Goal: Task Accomplishment & Management: Manage account settings

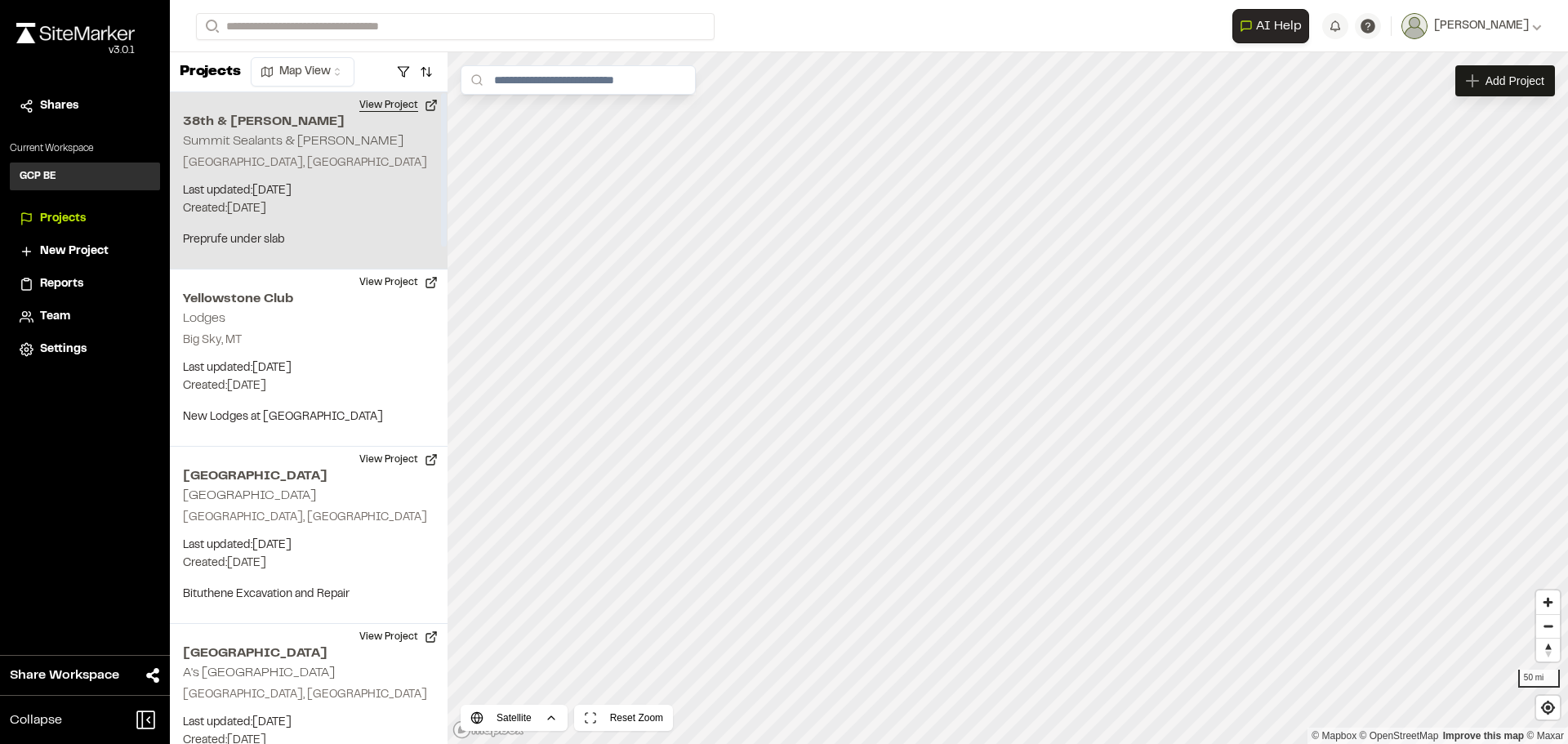
click at [395, 105] on button "View Project" at bounding box center [398, 105] width 98 height 26
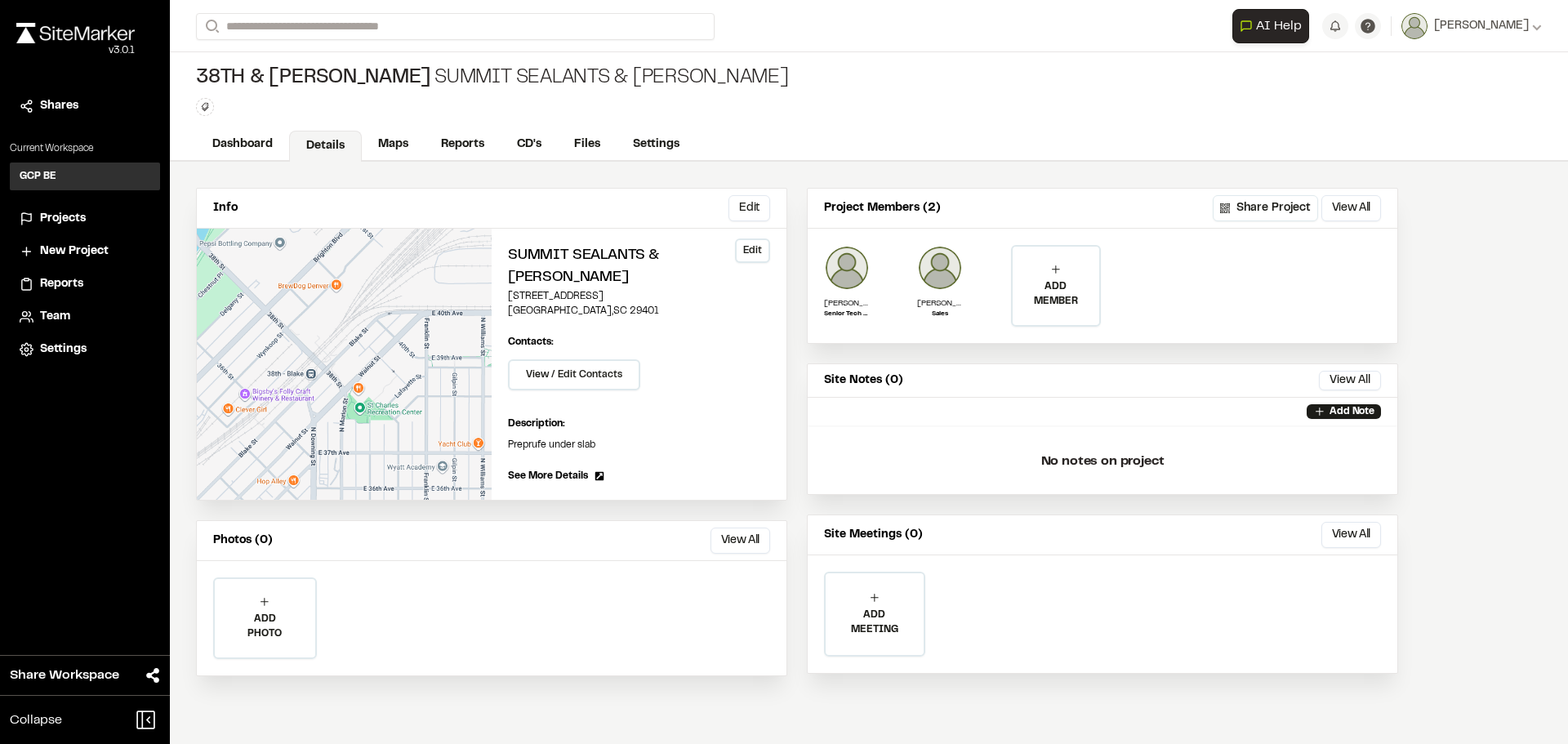
click at [760, 251] on button "Edit" at bounding box center [752, 250] width 35 height 24
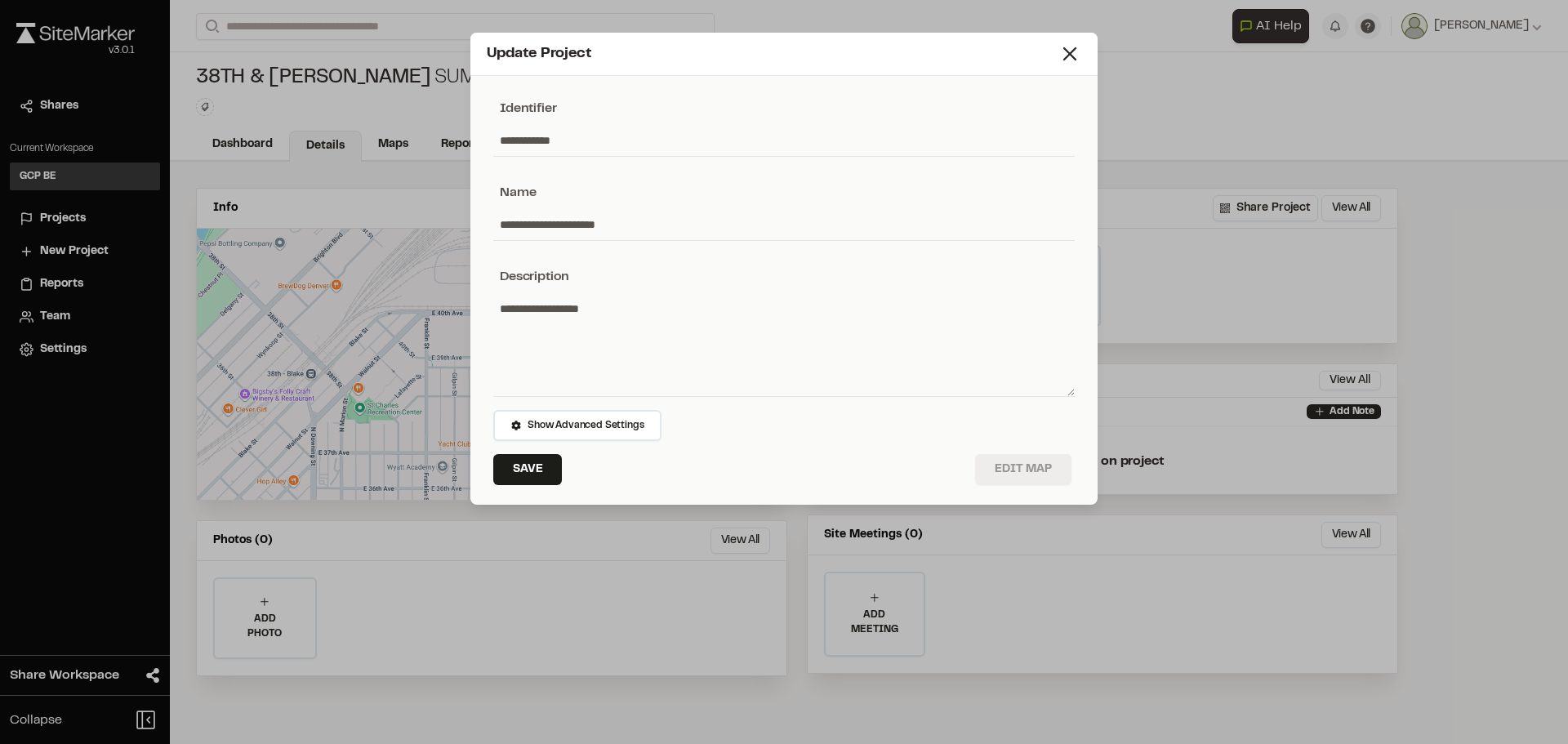
click at [1038, 475] on button "Edit Map" at bounding box center [1023, 469] width 97 height 31
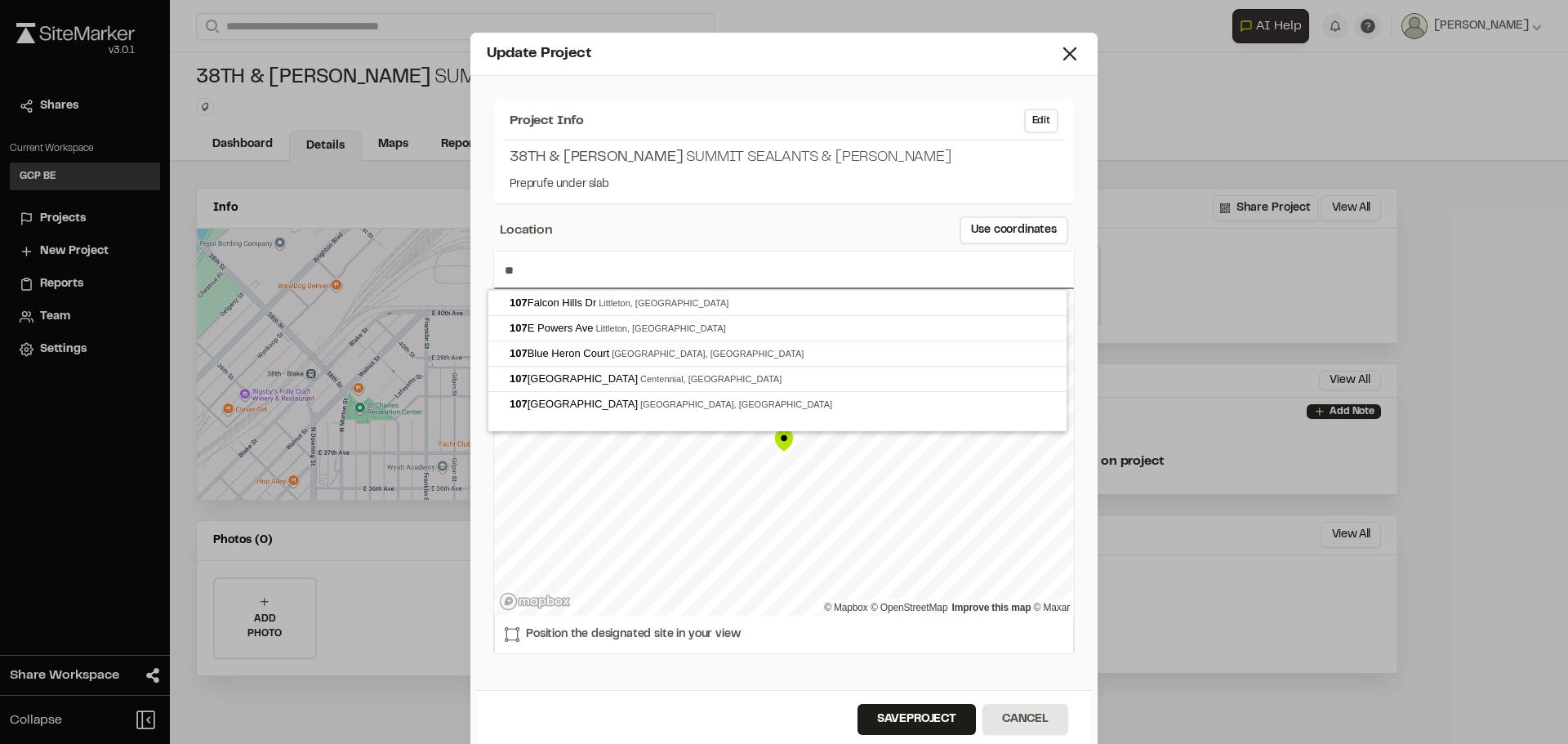
type input "*"
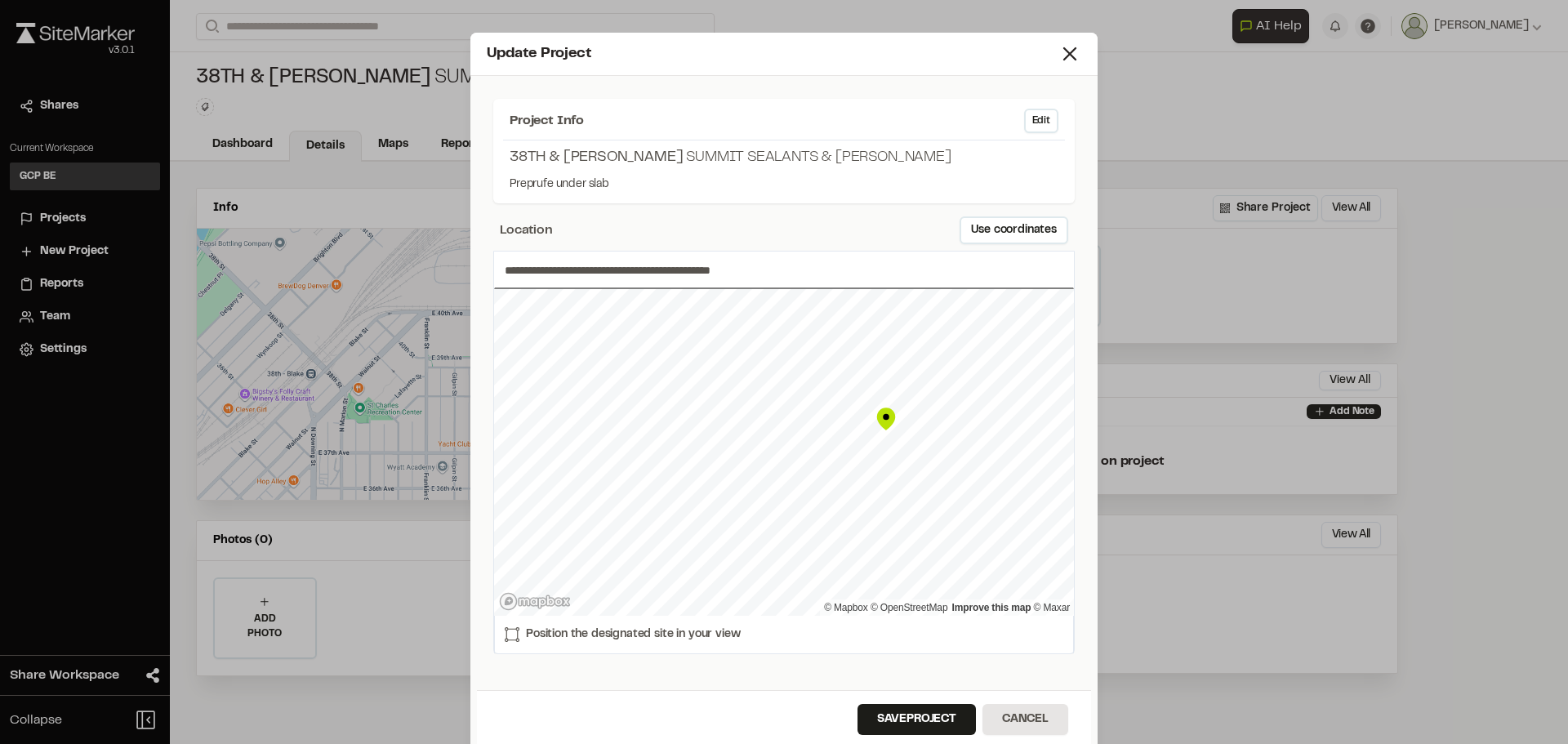
drag, startPoint x: 777, startPoint y: 441, endPoint x: 883, endPoint y: 427, distance: 106.9
click at [879, 421] on div "Map marker" at bounding box center [886, 419] width 24 height 24
type input "**********"
click at [902, 715] on button "Save Project" at bounding box center [917, 719] width 118 height 31
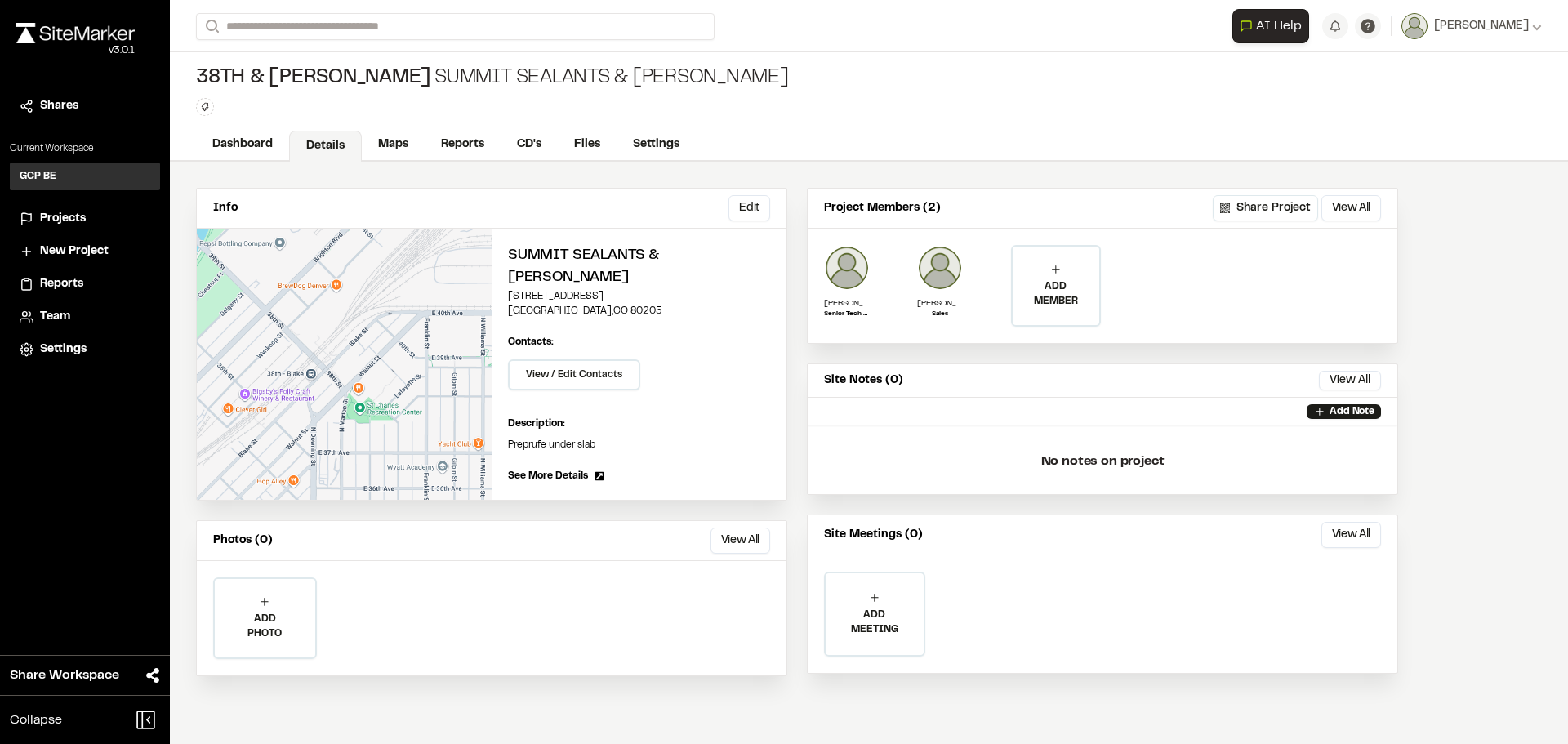
click at [55, 215] on span "Projects" at bounding box center [63, 218] width 46 height 18
